Goal: Task Accomplishment & Management: Complete application form

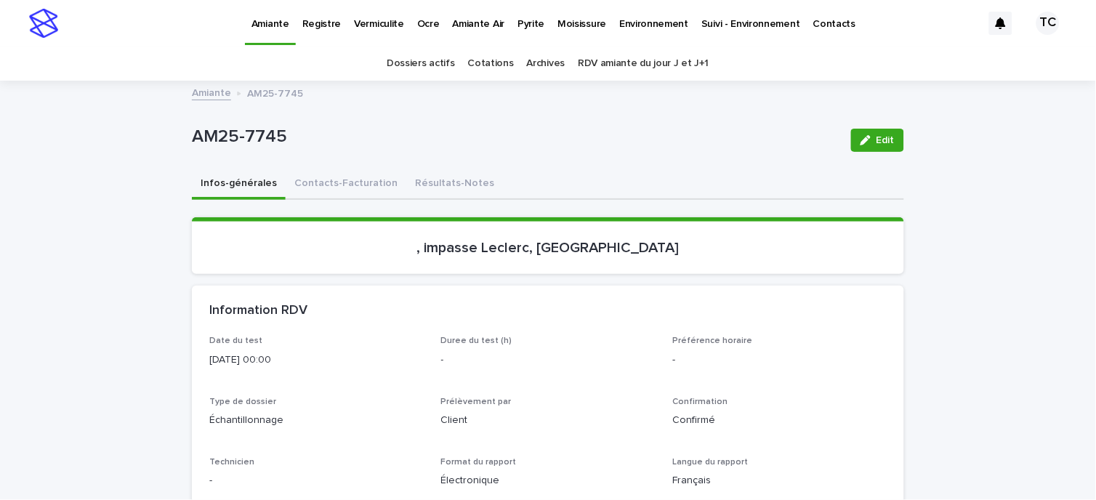
click at [216, 91] on link "Amiante" at bounding box center [211, 92] width 39 height 17
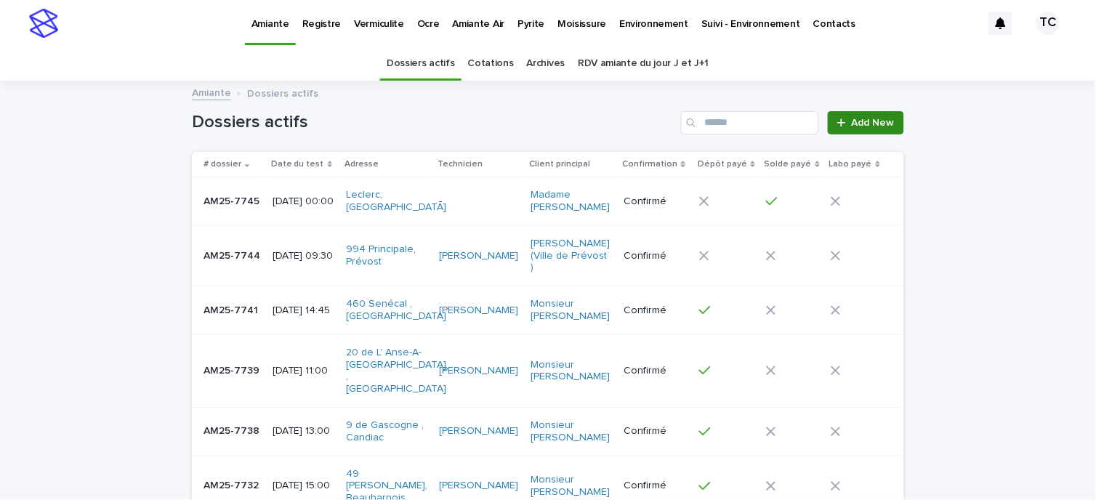
click at [859, 121] on span "Add New" at bounding box center [873, 123] width 43 height 10
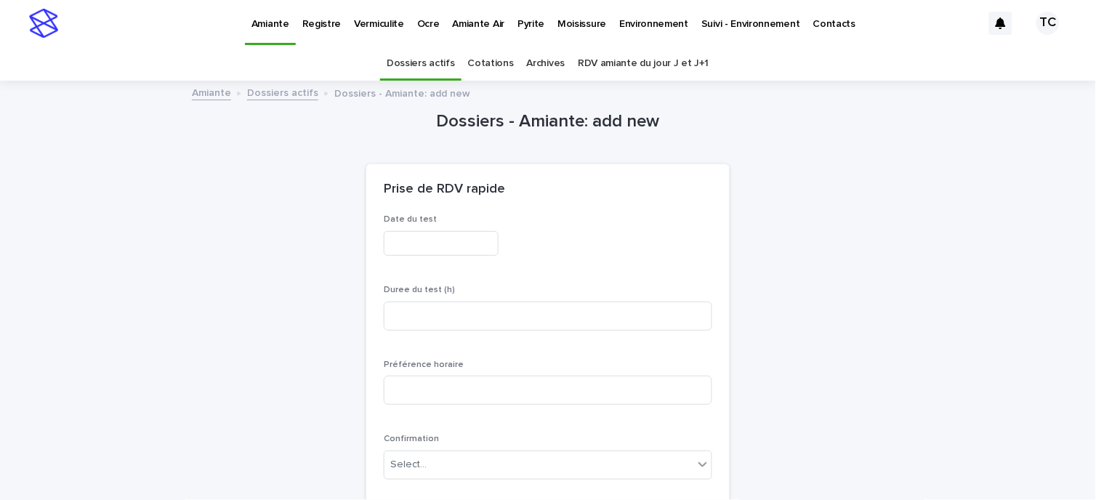
scroll to position [47, 0]
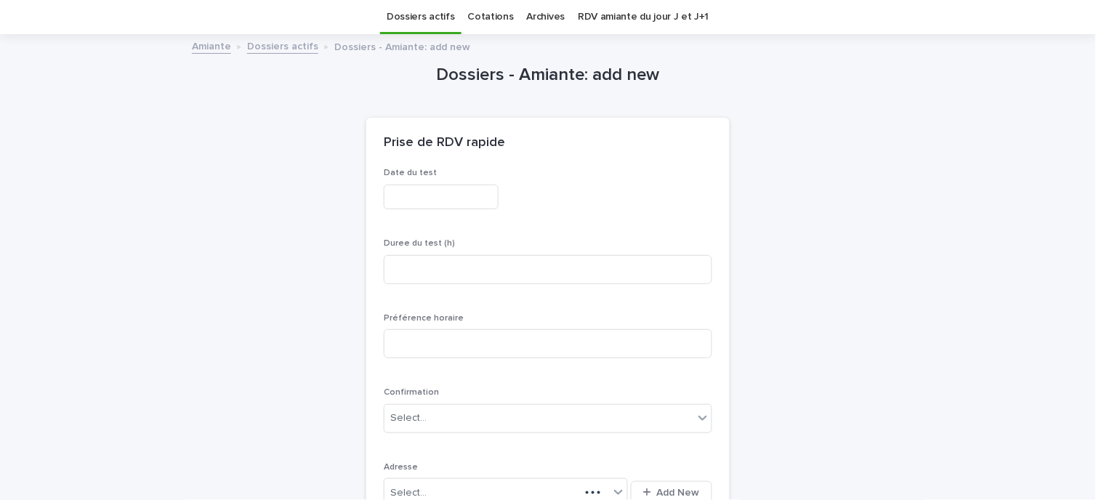
click at [436, 197] on input "text" at bounding box center [441, 197] width 115 height 25
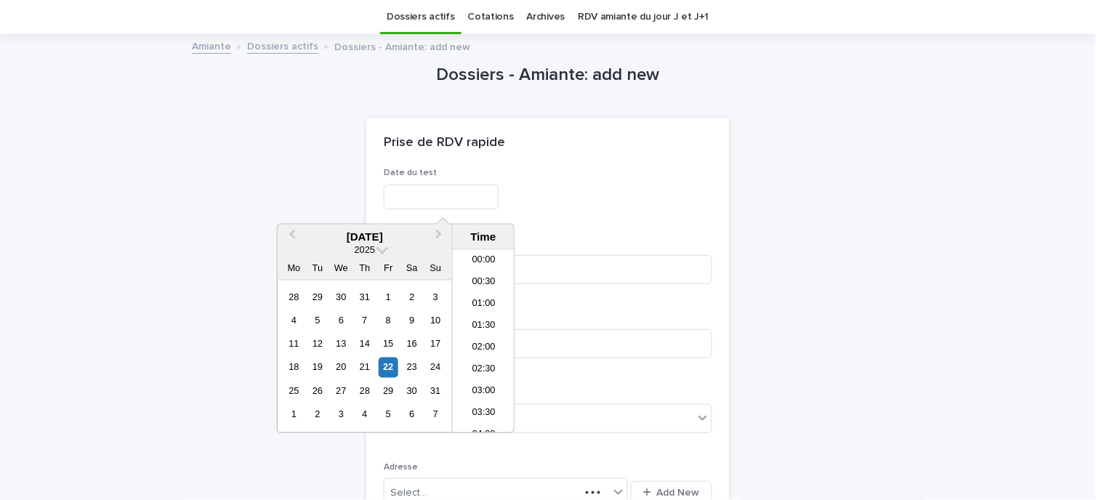
click at [400, 192] on input "text" at bounding box center [441, 197] width 115 height 25
click at [389, 364] on div "22" at bounding box center [389, 368] width 20 height 20
type input "**********"
click at [571, 155] on div "Prise de RDV rapide" at bounding box center [548, 143] width 364 height 51
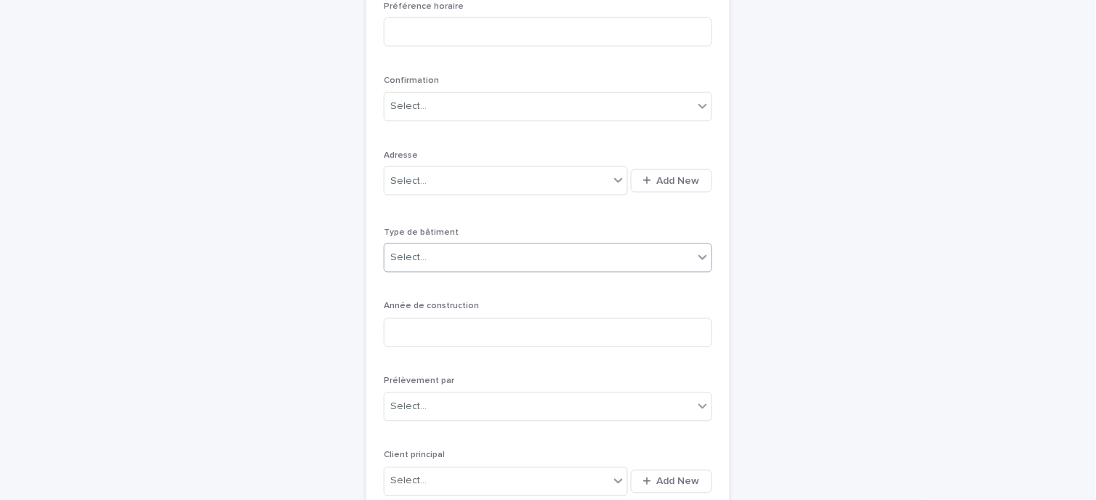
scroll to position [369, 0]
